Goal: Information Seeking & Learning: Learn about a topic

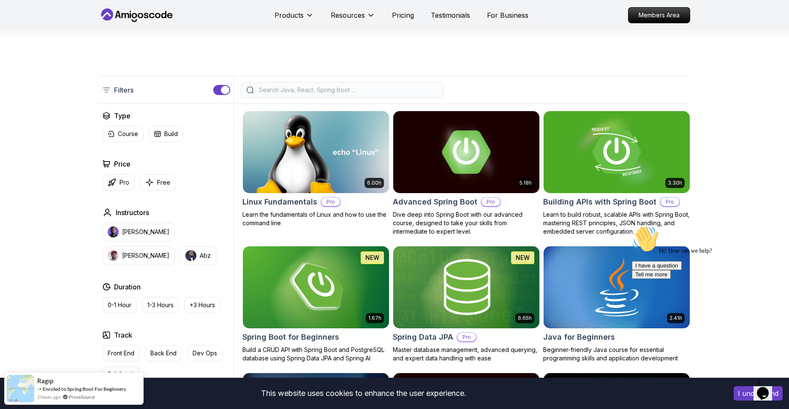
scroll to position [118, 0]
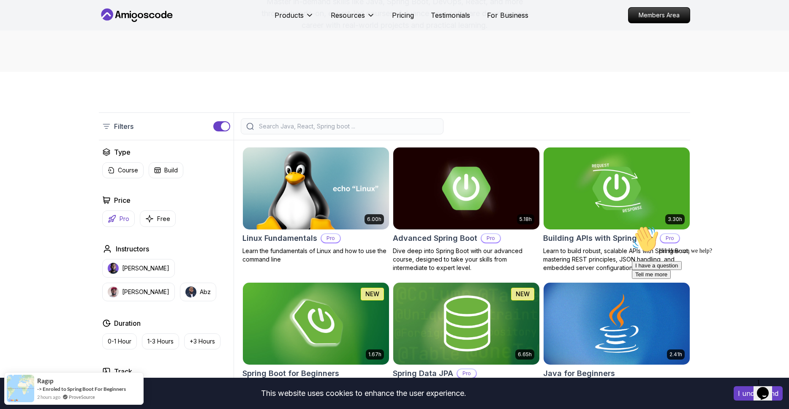
click at [127, 220] on p "Pro" at bounding box center [125, 219] width 10 height 8
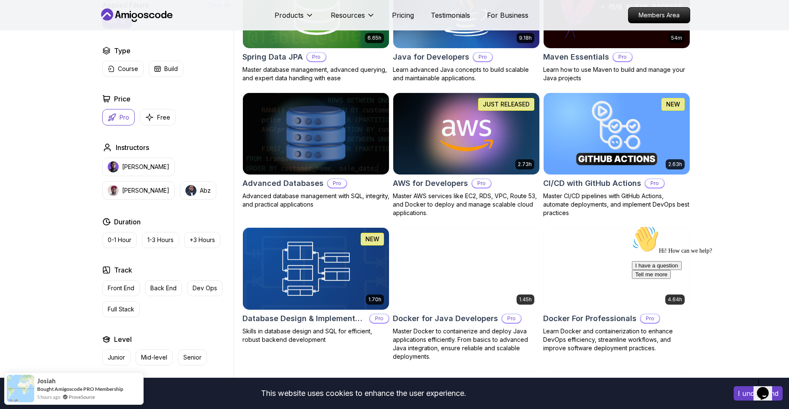
scroll to position [437, 0]
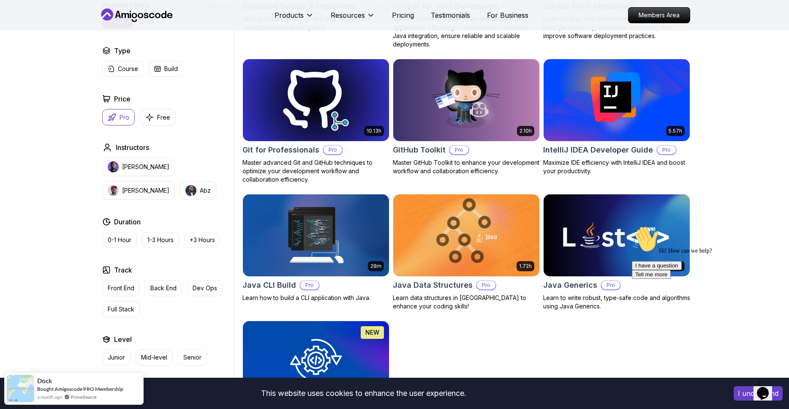
scroll to position [750, 0]
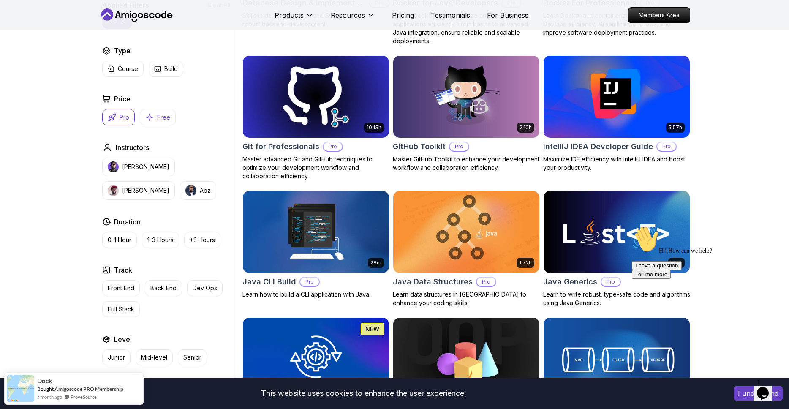
click at [160, 114] on p "Free" at bounding box center [163, 117] width 13 height 8
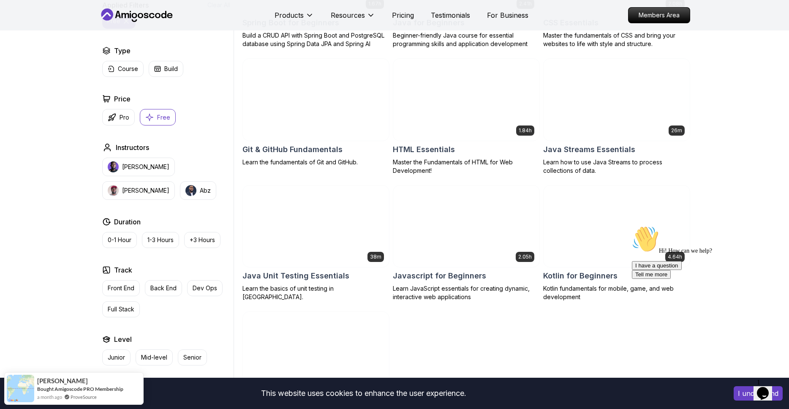
scroll to position [322, 0]
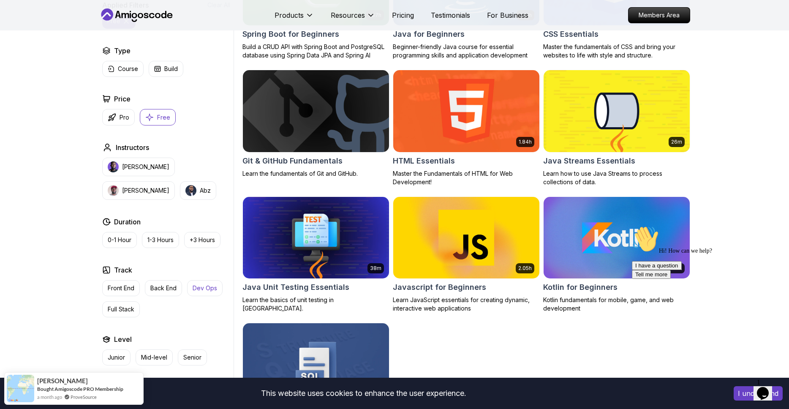
click at [214, 288] on p "Dev Ops" at bounding box center [205, 288] width 24 height 8
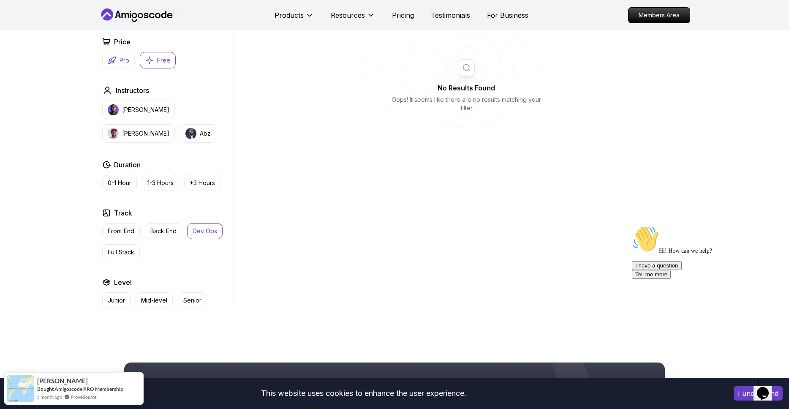
click at [130, 59] on button "Pro" at bounding box center [118, 60] width 33 height 16
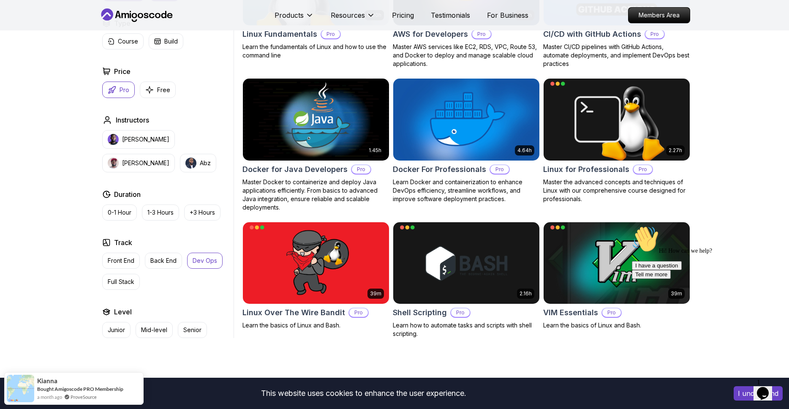
click at [120, 90] on p "Pro" at bounding box center [125, 90] width 10 height 8
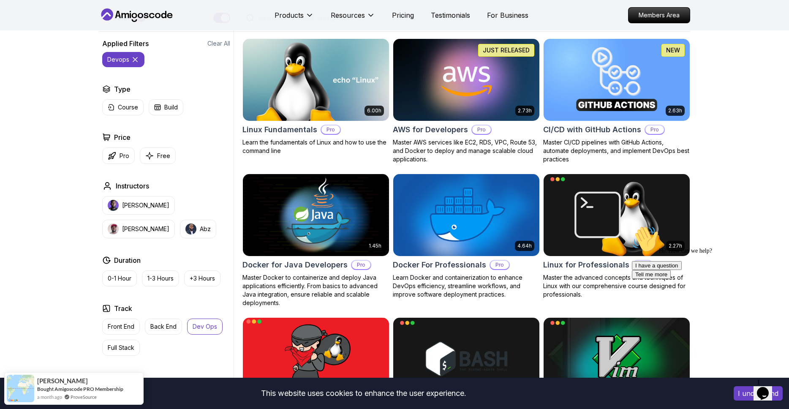
scroll to position [230, 0]
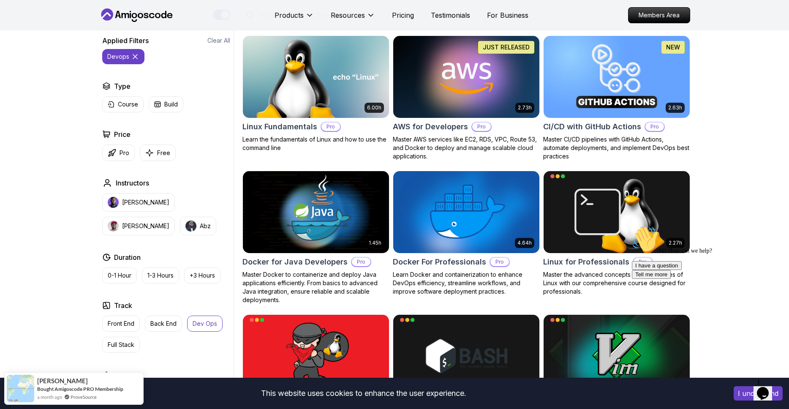
click at [500, 108] on img at bounding box center [465, 77] width 153 height 86
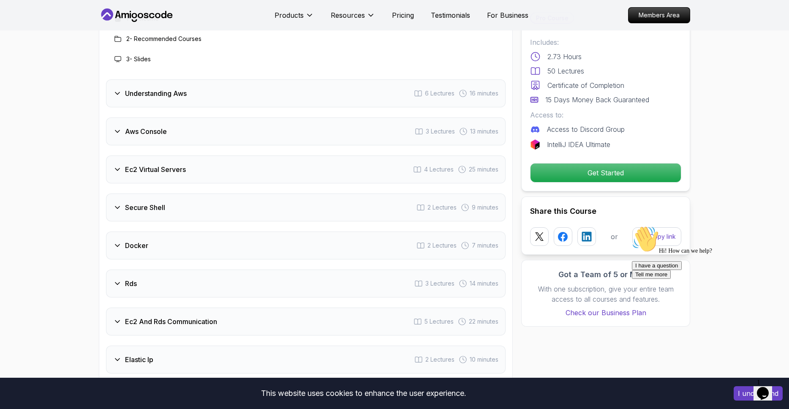
scroll to position [1147, 0]
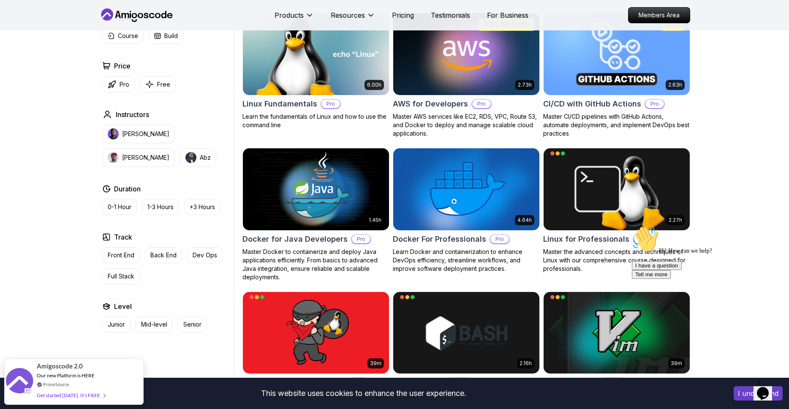
scroll to position [260, 0]
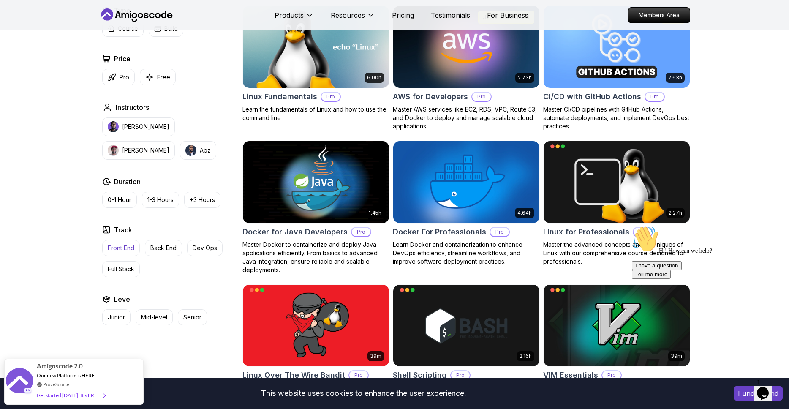
click at [128, 250] on p "Front End" at bounding box center [121, 248] width 27 height 8
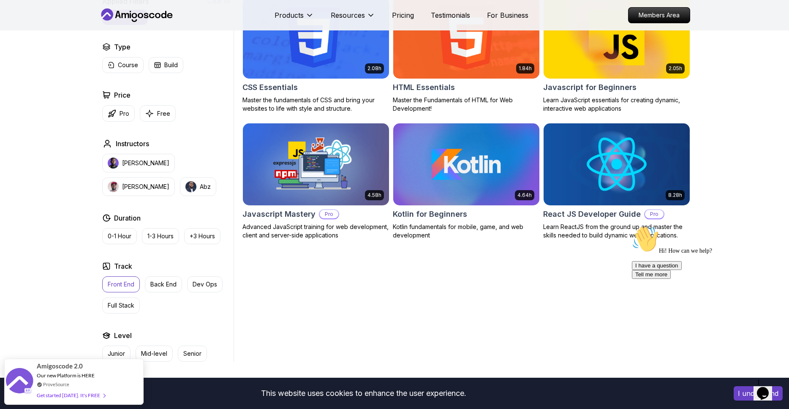
scroll to position [288, 0]
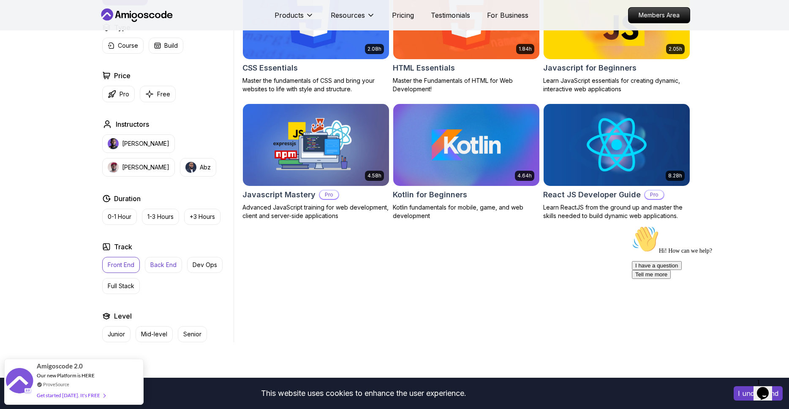
click at [163, 269] on button "Back End" at bounding box center [163, 265] width 37 height 16
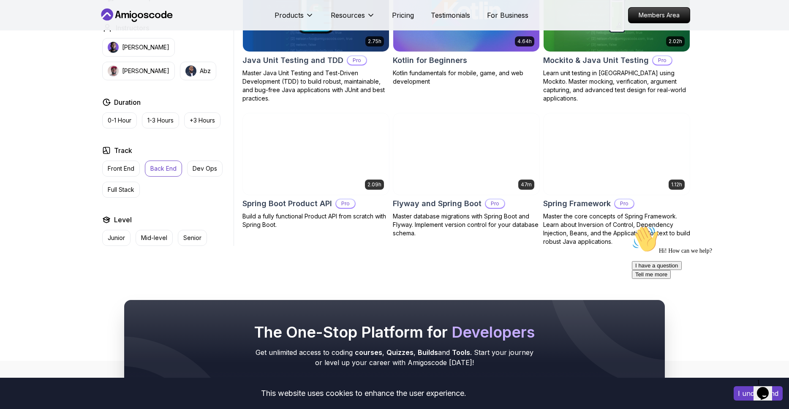
scroll to position [965, 0]
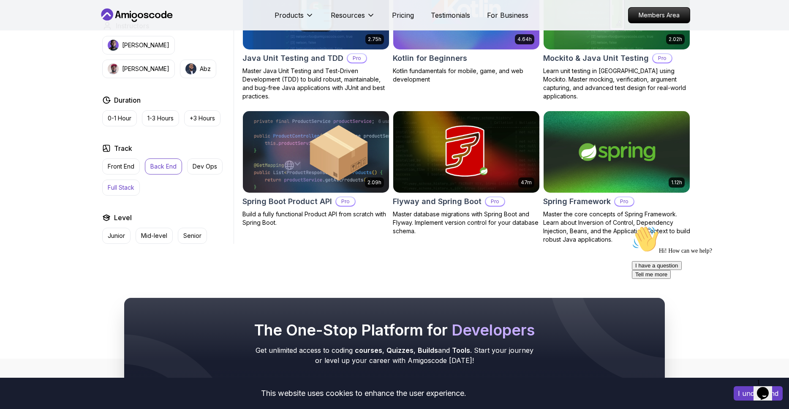
click at [123, 190] on p "Full Stack" at bounding box center [121, 187] width 27 height 8
